Goal: Navigation & Orientation: Find specific page/section

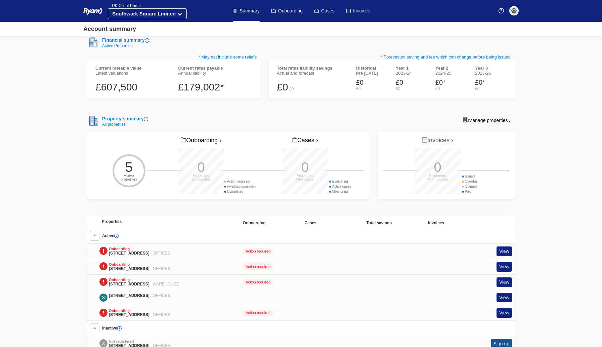
scroll to position [137, 0]
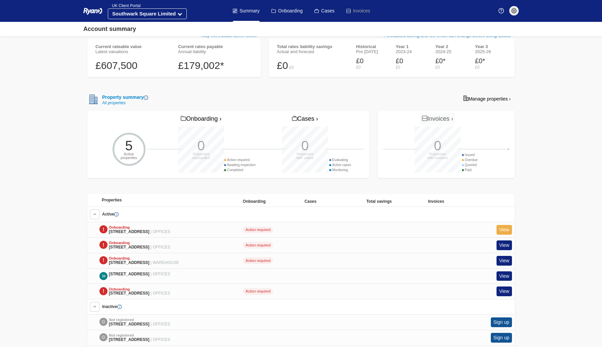
click at [503, 228] on link "View" at bounding box center [504, 230] width 15 height 10
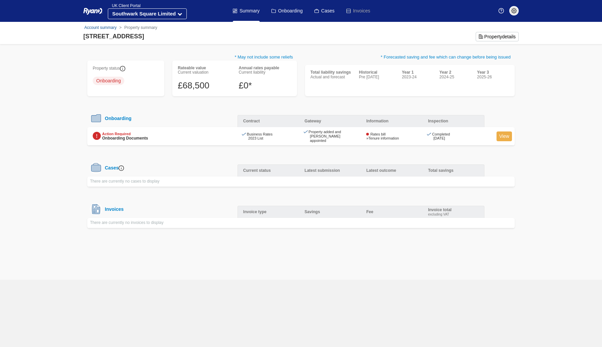
click at [505, 134] on link "View" at bounding box center [504, 136] width 15 height 10
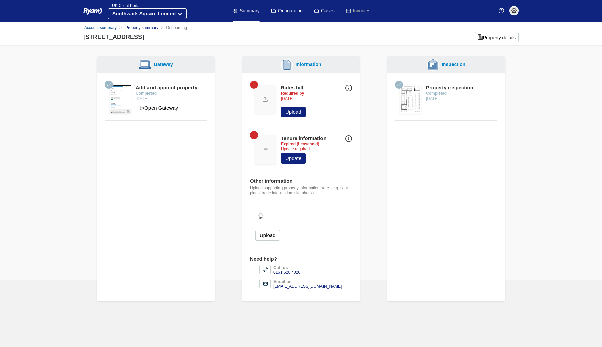
click at [136, 27] on link "Property summary" at bounding box center [141, 27] width 33 height 5
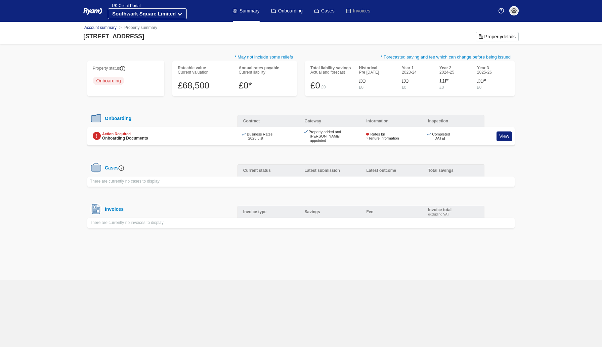
click at [102, 25] on link "Account summary" at bounding box center [100, 27] width 32 height 5
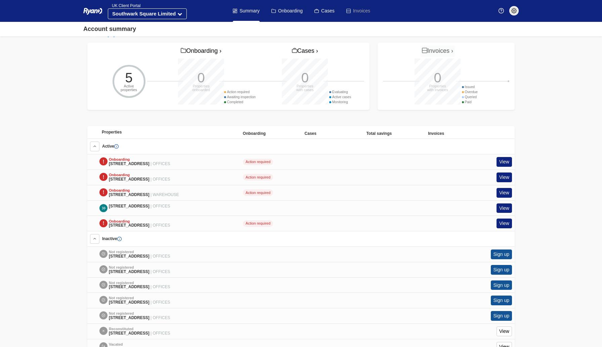
scroll to position [207, 0]
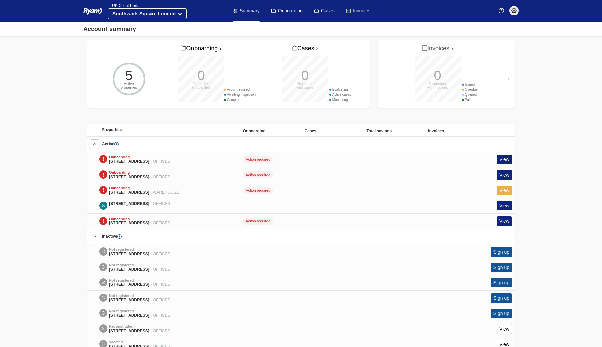
click at [508, 188] on link "View" at bounding box center [504, 191] width 15 height 10
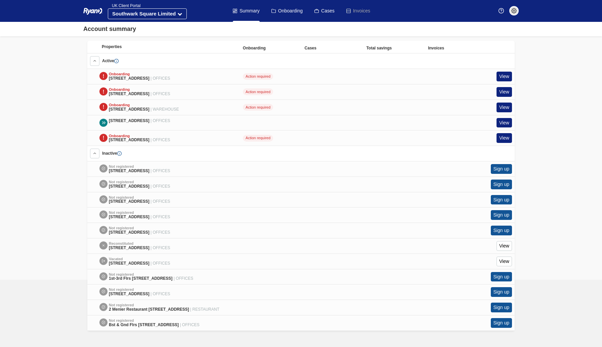
scroll to position [293, 0]
click at [104, 242] on div at bounding box center [103, 245] width 8 height 8
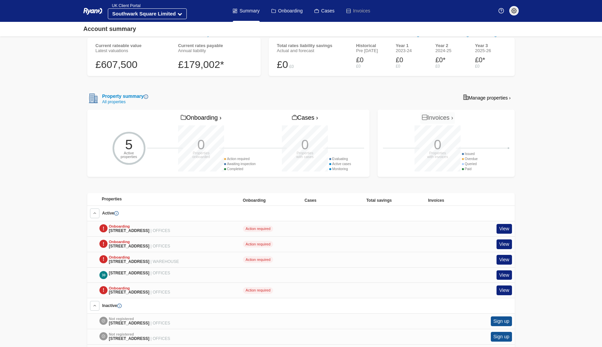
scroll to position [139, 0]
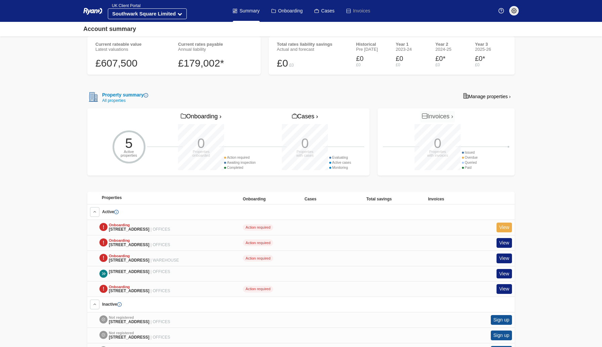
click at [505, 225] on link "View" at bounding box center [504, 228] width 15 height 10
click at [504, 227] on link "View" at bounding box center [504, 228] width 15 height 10
click at [507, 226] on link "View" at bounding box center [504, 228] width 15 height 10
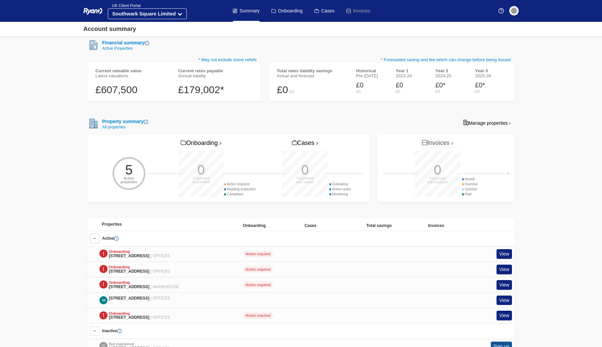
scroll to position [112, 0]
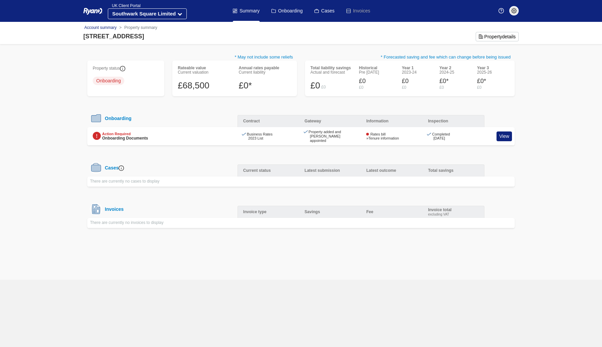
click at [103, 29] on link "Account summary" at bounding box center [100, 27] width 32 height 5
